Goal: Task Accomplishment & Management: Manage account settings

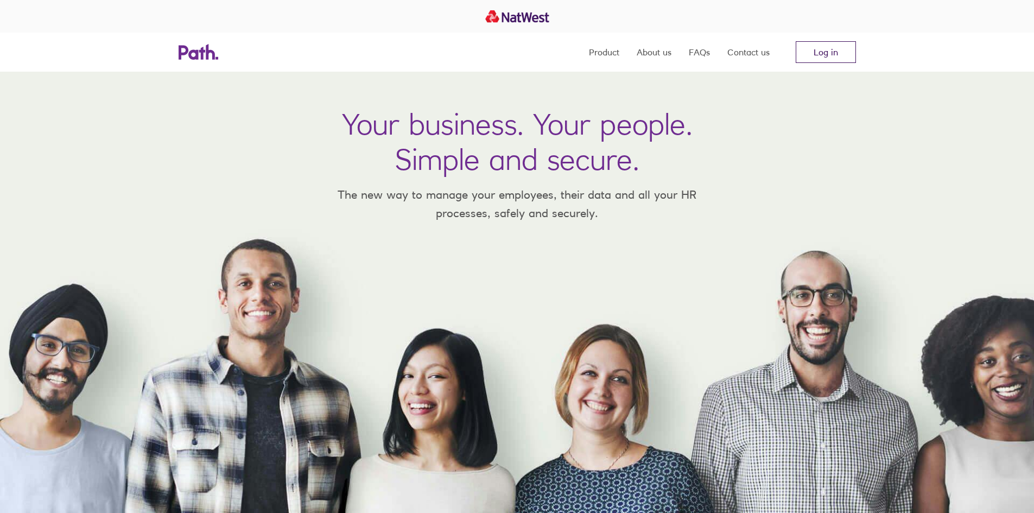
click at [836, 51] on link "Log in" at bounding box center [826, 52] width 60 height 22
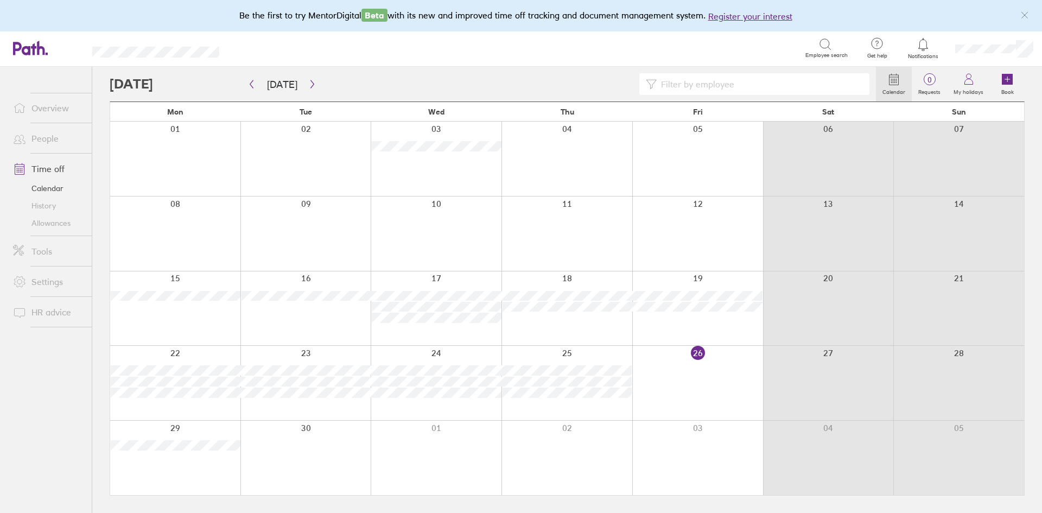
click at [49, 169] on link "Time off" at bounding box center [47, 169] width 87 height 22
click at [55, 164] on link "Time off" at bounding box center [47, 169] width 87 height 22
click at [827, 47] on icon at bounding box center [825, 44] width 13 height 13
click at [821, 42] on icon at bounding box center [825, 44] width 13 height 13
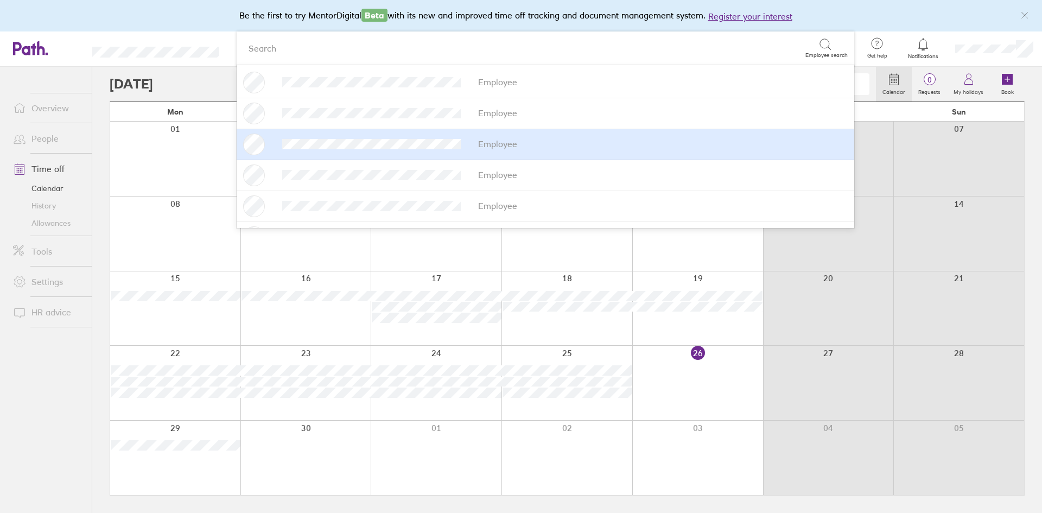
scroll to position [109, 0]
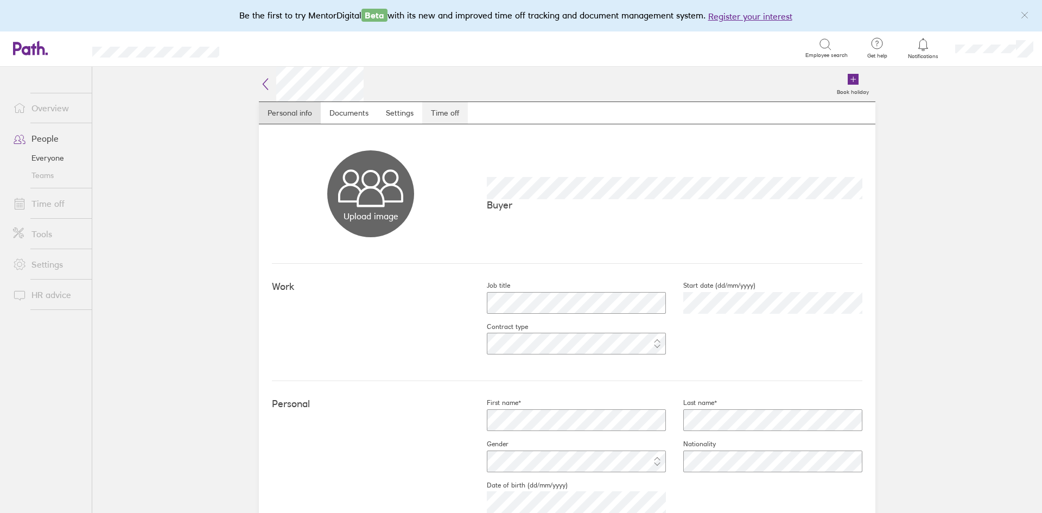
click at [452, 108] on link "Time off" at bounding box center [445, 113] width 46 height 22
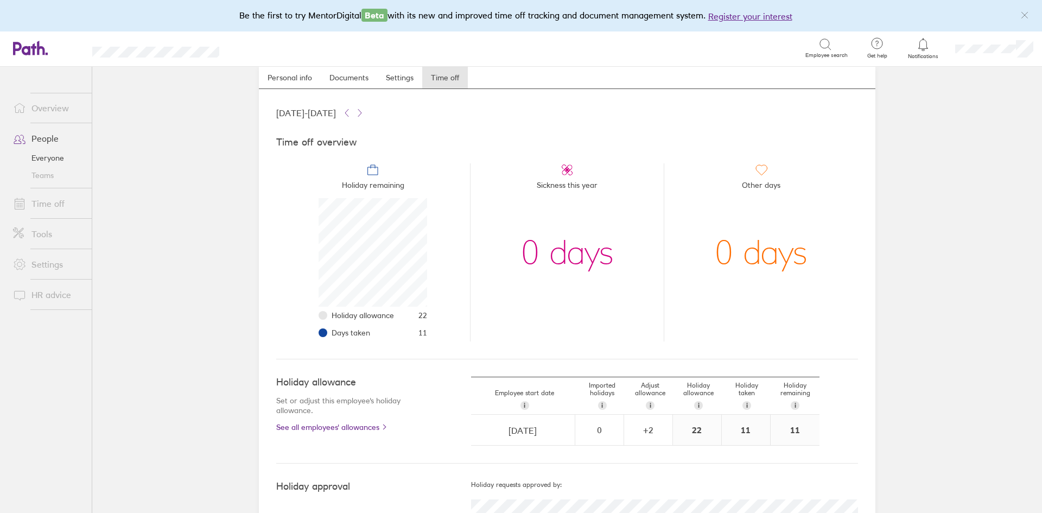
scroll to position [93, 0]
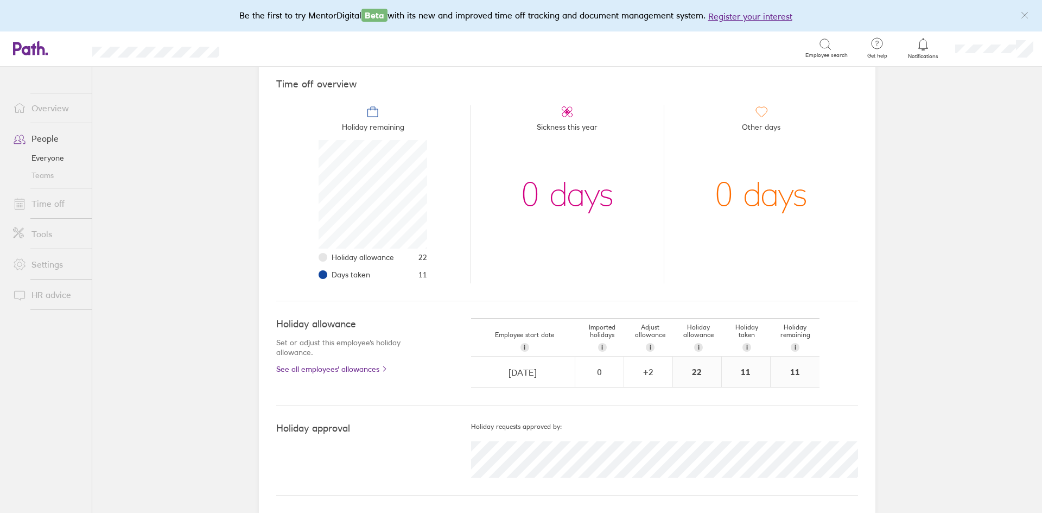
click at [51, 203] on link "Time off" at bounding box center [47, 204] width 87 height 22
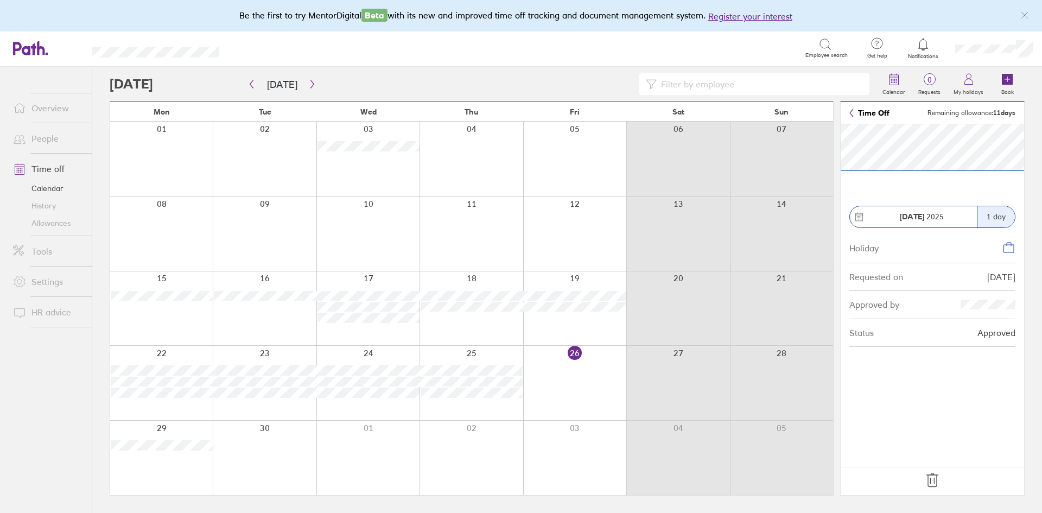
click at [913, 219] on strong "29 Sep" at bounding box center [912, 217] width 24 height 10
click at [866, 336] on div "Status" at bounding box center [861, 333] width 24 height 10
click at [935, 480] on icon at bounding box center [932, 480] width 17 height 17
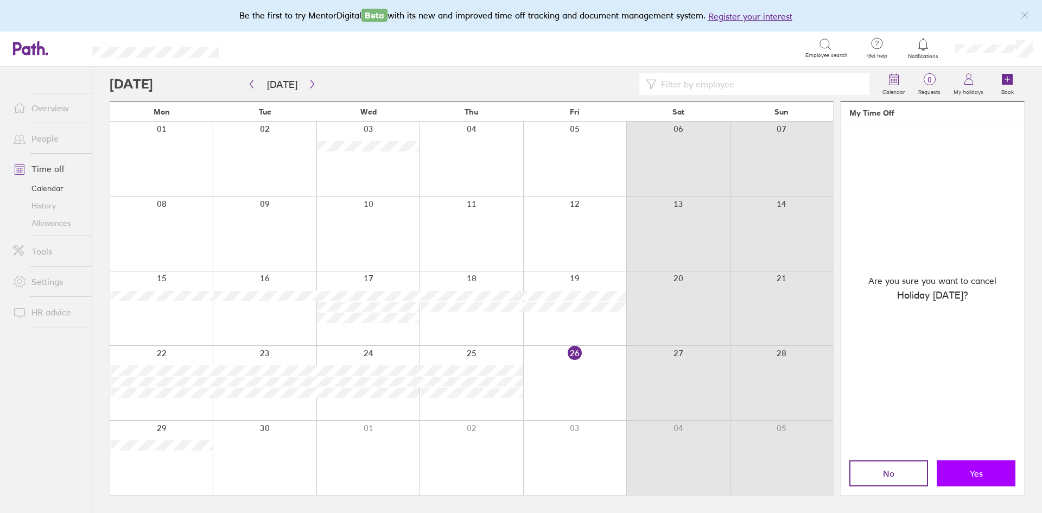
click at [970, 474] on span "Yes" at bounding box center [976, 473] width 13 height 10
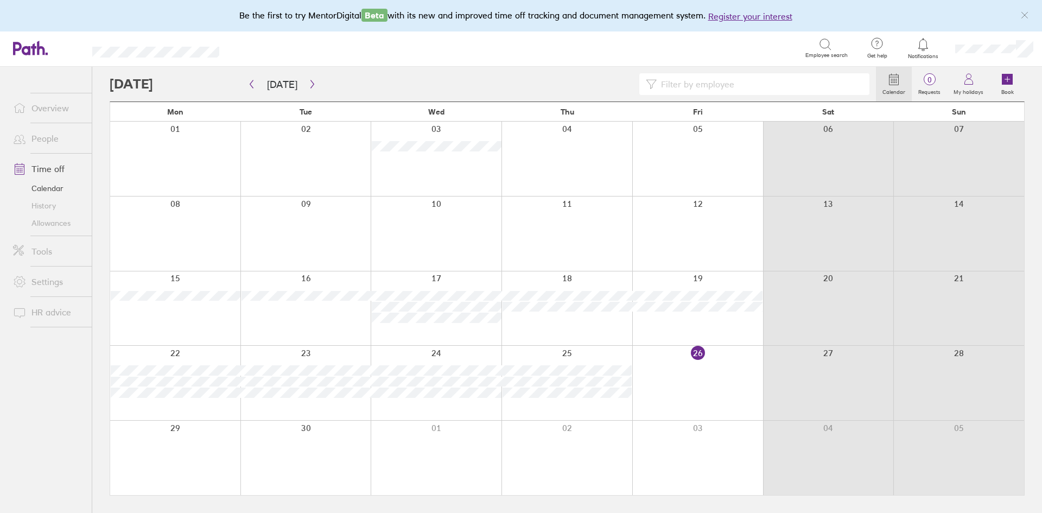
click at [674, 321] on div at bounding box center [697, 308] width 131 height 74
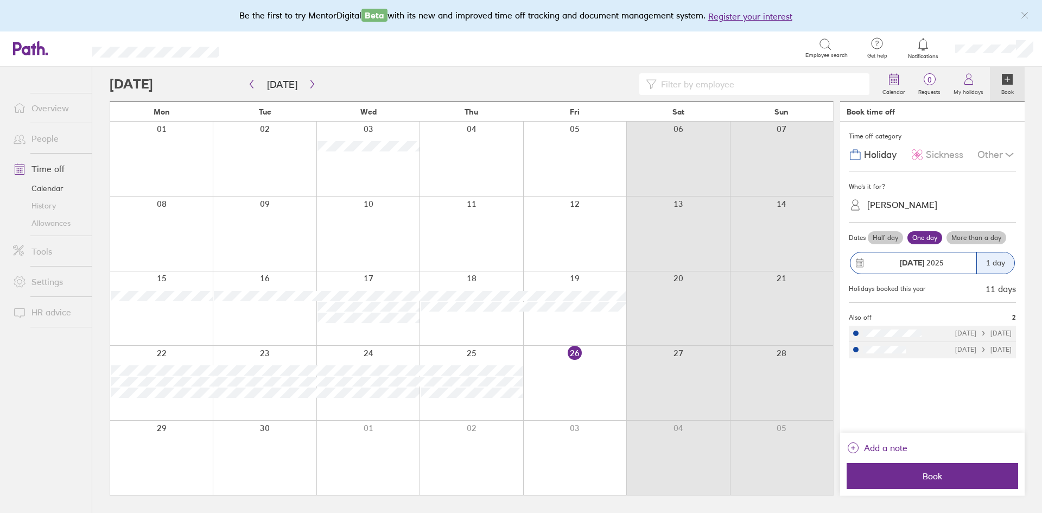
click at [938, 203] on div "Lorna Bristow" at bounding box center [939, 204] width 154 height 17
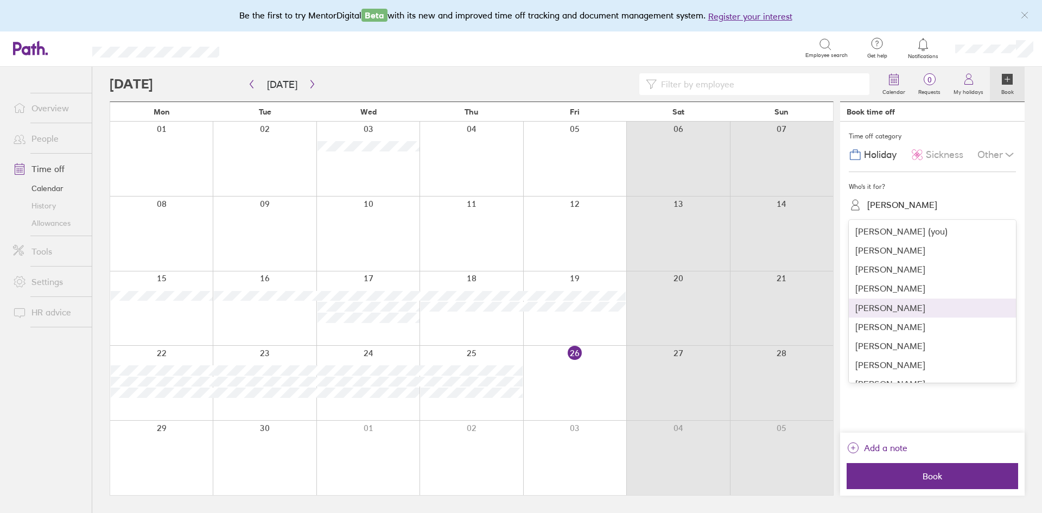
click at [905, 307] on div "Luke Williams" at bounding box center [932, 308] width 167 height 19
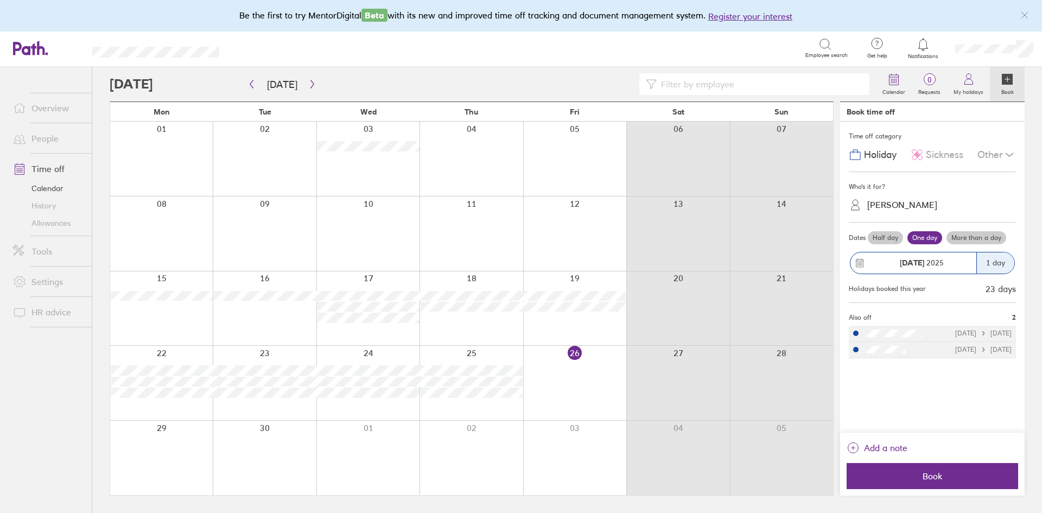
click at [884, 236] on label "Half day" at bounding box center [885, 237] width 35 height 13
click at [0, 0] on input "Half day" at bounding box center [0, 0] width 0 height 0
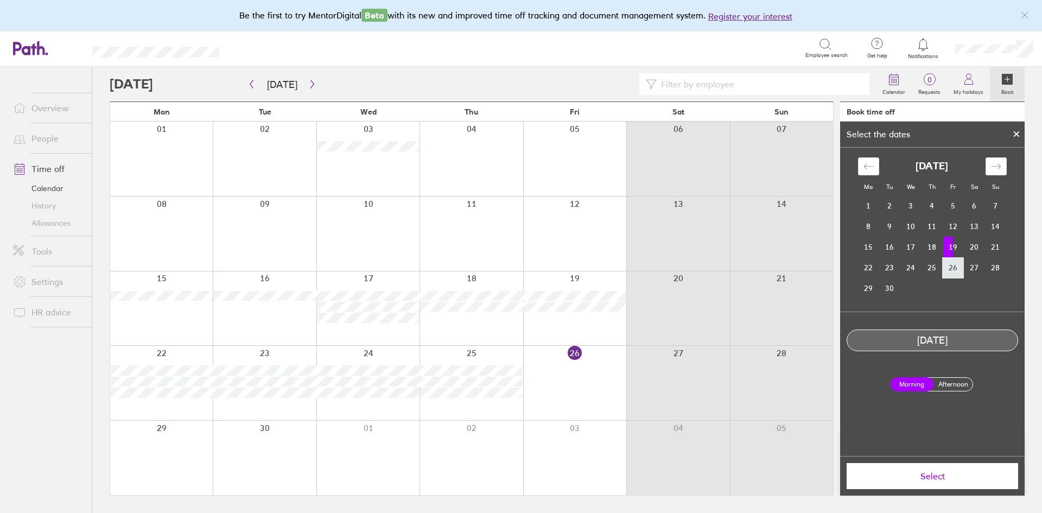
click at [955, 272] on td "26" at bounding box center [953, 267] width 21 height 21
click at [930, 477] on span "Select" at bounding box center [932, 476] width 156 height 10
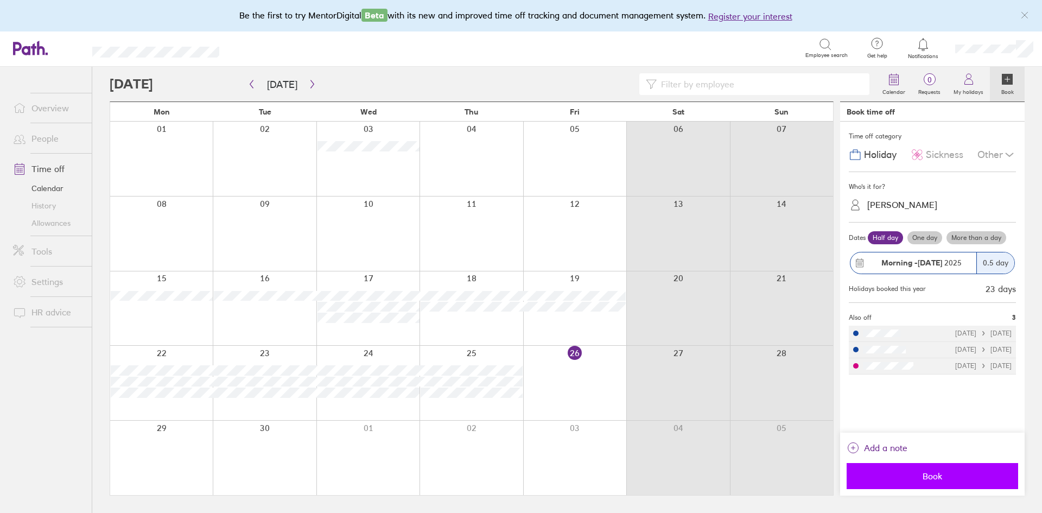
click at [929, 476] on span "Book" at bounding box center [932, 476] width 156 height 10
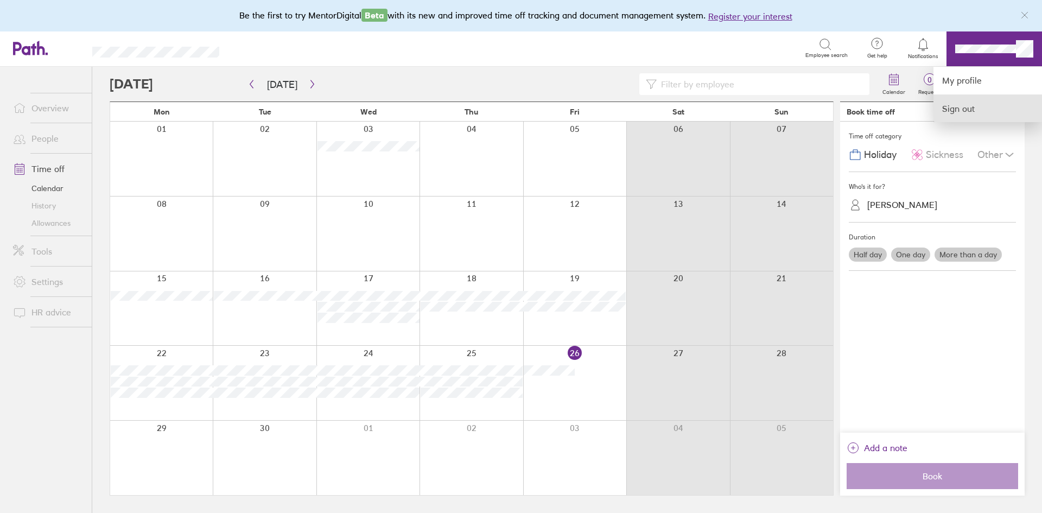
click at [966, 111] on link "Sign out" at bounding box center [988, 108] width 109 height 27
